Goal: Find specific page/section

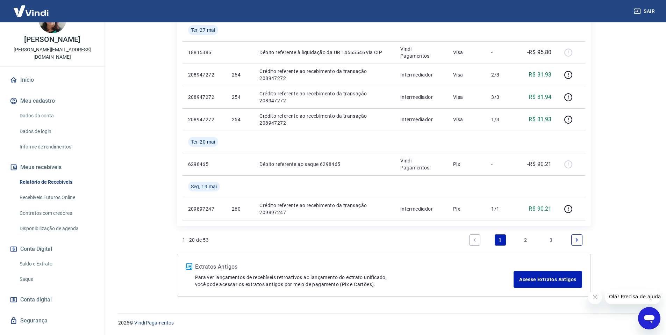
scroll to position [35, 0]
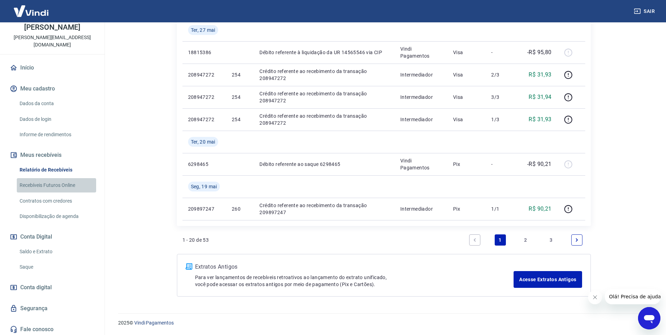
click at [60, 193] on link "Recebíveis Futuros Online" at bounding box center [56, 185] width 79 height 14
